Goal: Task Accomplishment & Management: Manage account settings

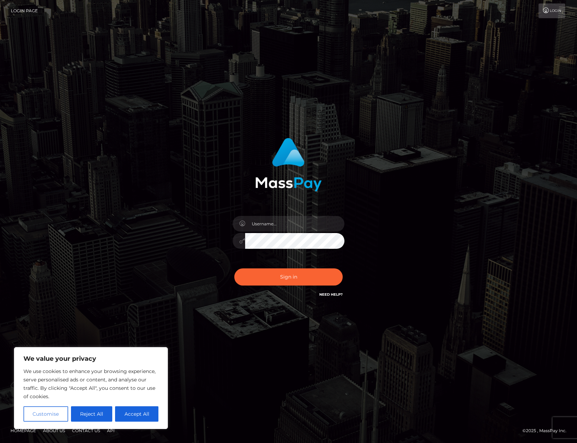
click at [57, 411] on button "Customise" at bounding box center [45, 413] width 45 height 15
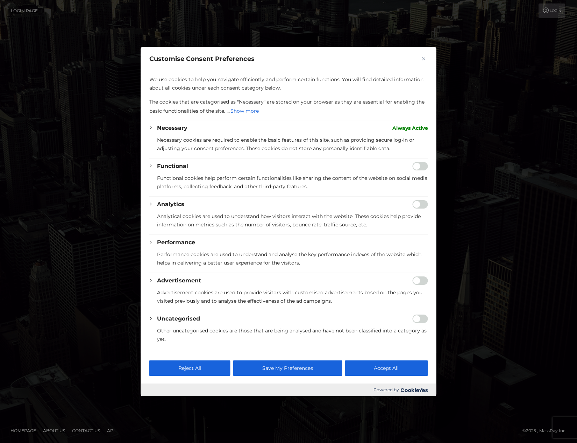
click at [426, 58] on img "Close" at bounding box center [423, 58] width 3 height 3
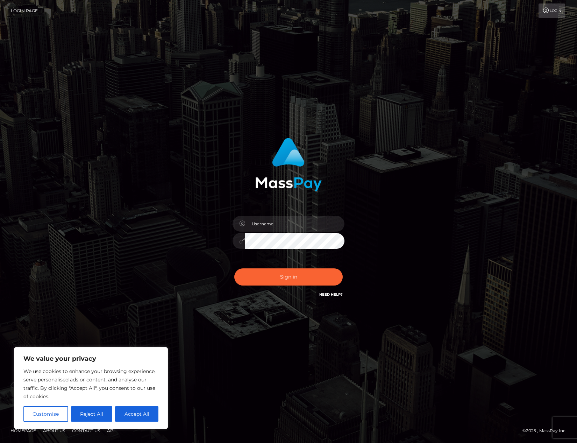
drag, startPoint x: 145, startPoint y: 414, endPoint x: 250, endPoint y: 361, distance: 118.0
click at [145, 414] on button "Accept All" at bounding box center [136, 413] width 43 height 15
checkbox input "true"
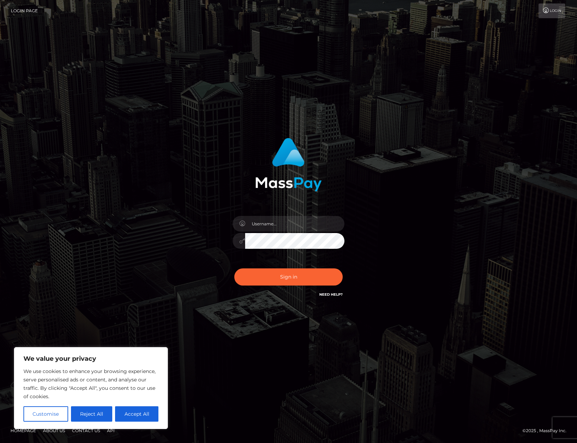
checkbox input "true"
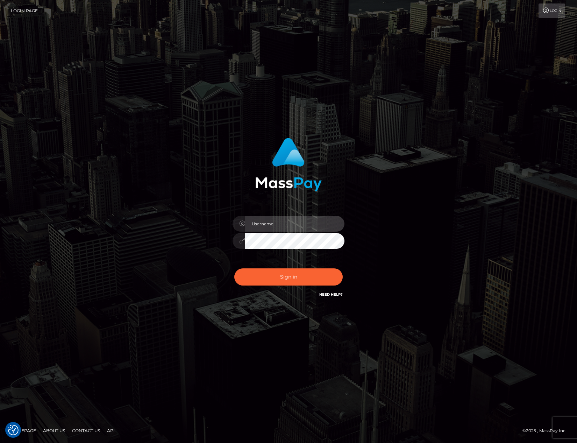
click at [337, 224] on input "text" at bounding box center [294, 224] width 99 height 16
type input "[EMAIL_ADDRESS][DOMAIN_NAME]"
click at [302, 275] on button "Sign in" at bounding box center [288, 276] width 108 height 17
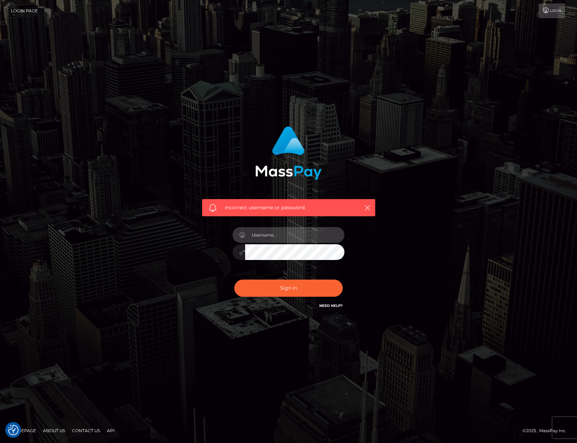
click at [281, 237] on input "text" at bounding box center [294, 235] width 99 height 16
type input "michelinadiclaudio"
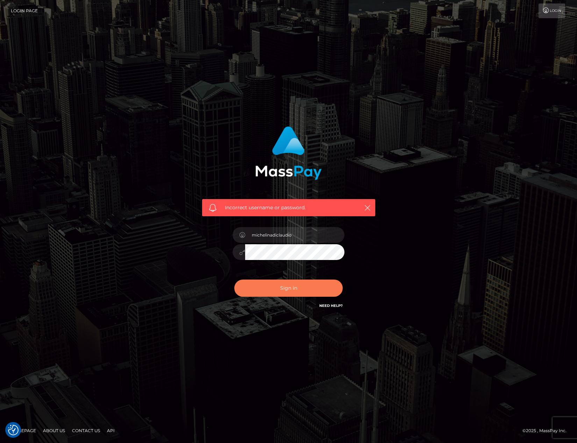
click at [295, 294] on button "Sign in" at bounding box center [288, 288] width 108 height 17
click at [368, 209] on icon "button" at bounding box center [367, 207] width 7 height 7
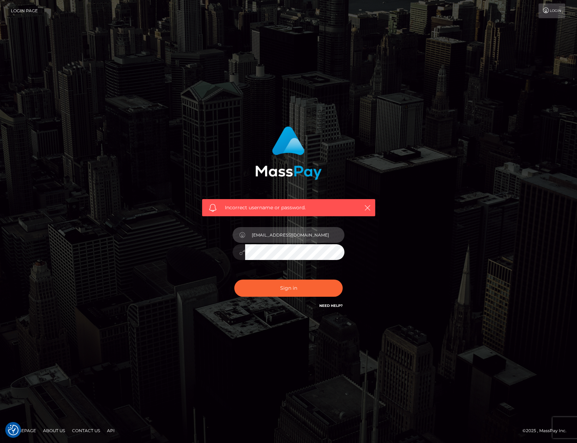
type input "micheladiclaudio@yahoo.it"
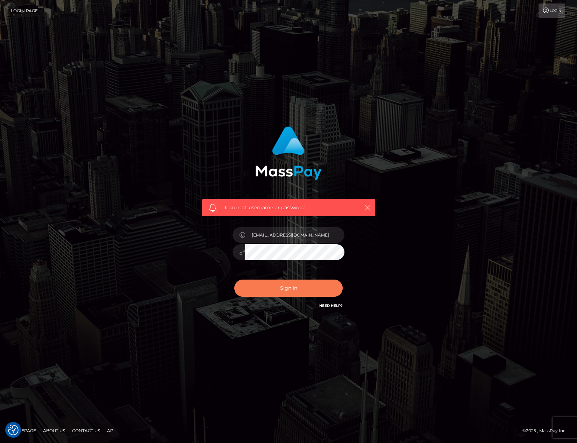
click at [305, 285] on button "Sign in" at bounding box center [288, 288] width 108 height 17
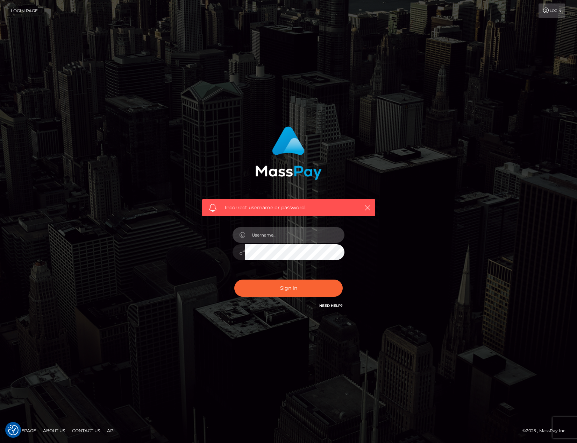
type input "bWljaGVsYWRpY2xhdWRpb0B5YWhvby5pdA=="
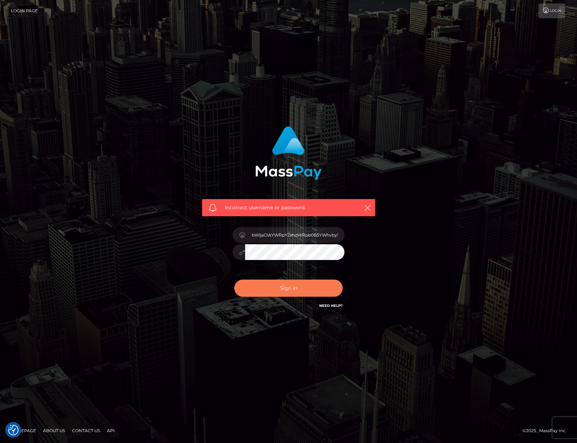
click at [297, 288] on button "Sign in" at bounding box center [288, 288] width 108 height 17
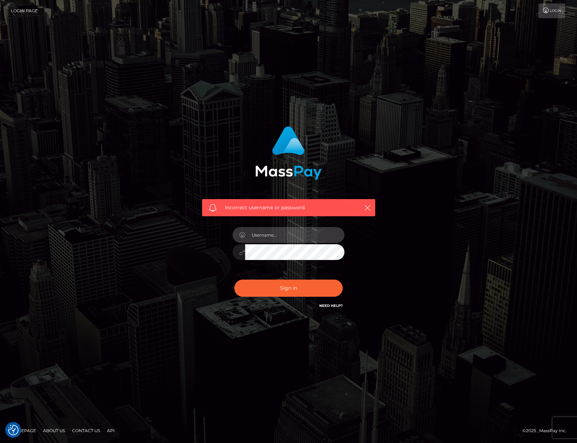
click at [309, 239] on input "text" at bounding box center [294, 235] width 99 height 16
type input "micheladiclaudio"
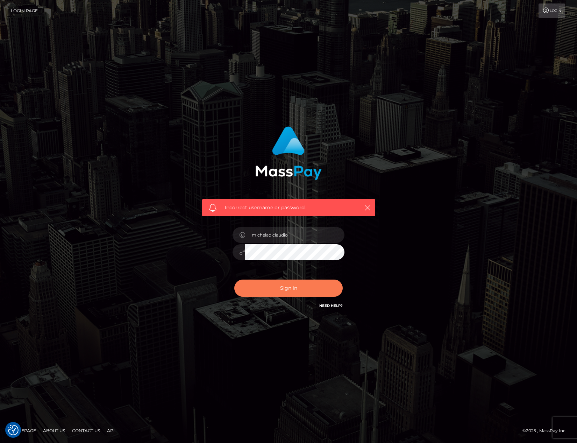
click at [300, 283] on button "Sign in" at bounding box center [288, 288] width 108 height 17
click at [560, 14] on link "Login" at bounding box center [552, 10] width 27 height 15
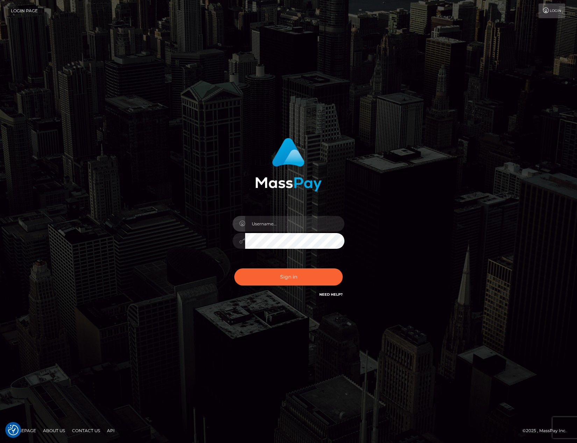
click at [272, 220] on input "text" at bounding box center [294, 224] width 99 height 16
type input "micheladiclaudio"
click at [292, 278] on button "Sign in" at bounding box center [288, 276] width 108 height 17
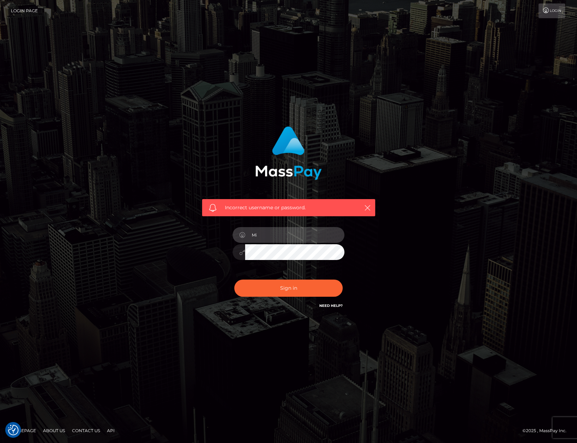
type input "M"
type input "micheladiclaudio"
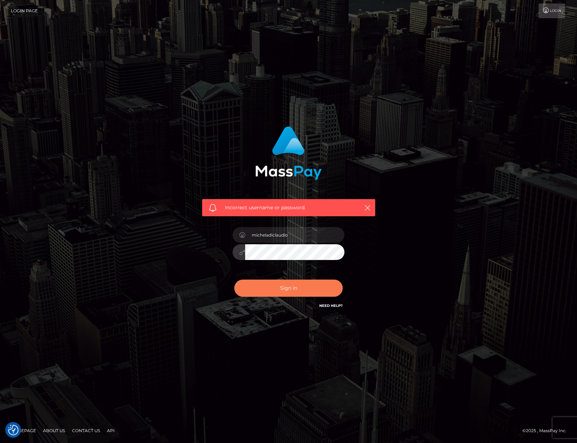
click at [291, 289] on button "Sign in" at bounding box center [288, 288] width 108 height 17
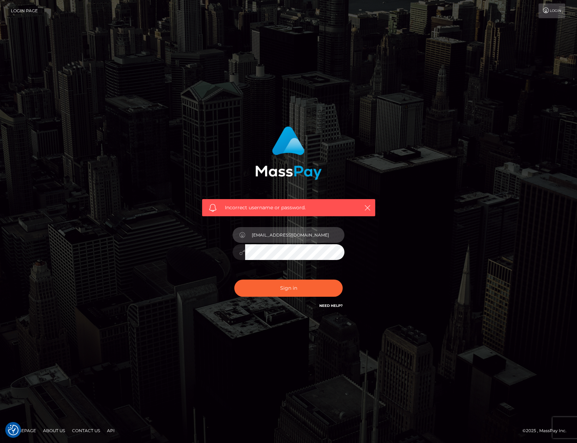
type input "[EMAIL_ADDRESS][DOMAIN_NAME]"
click at [204, 264] on div "Incorrect username or password. [EMAIL_ADDRESS][DOMAIN_NAME]" at bounding box center [289, 218] width 184 height 194
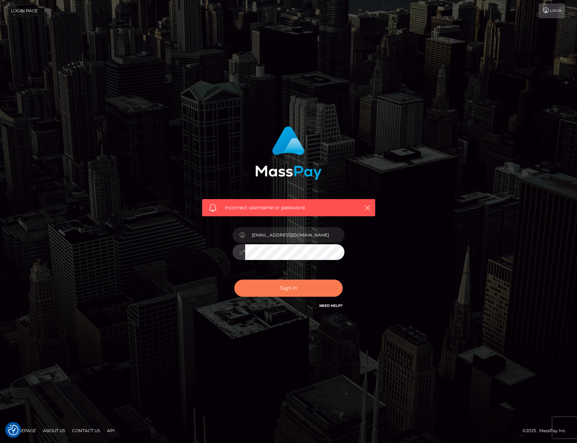
click at [293, 285] on button "Sign in" at bounding box center [288, 288] width 108 height 17
click at [565, 422] on footer "Homepage About Us Contact Us API © 2025 , MassPay Inc." at bounding box center [288, 431] width 577 height 24
